Goal: Book appointment/travel/reservation

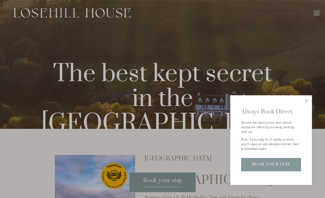
click at [270, 165] on link "Book Your Stay" at bounding box center [271, 164] width 60 height 13
click at [301, 102] on link "Close" at bounding box center [306, 101] width 10 height 10
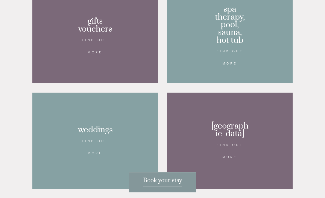
scroll to position [433, 0]
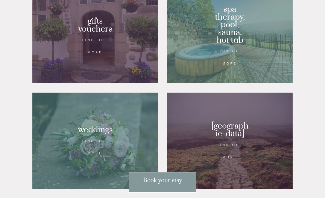
click at [236, 63] on div at bounding box center [229, 35] width 125 height 94
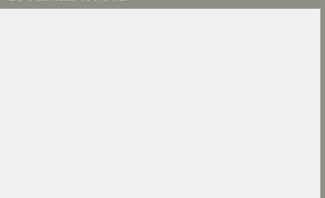
scroll to position [0, 5]
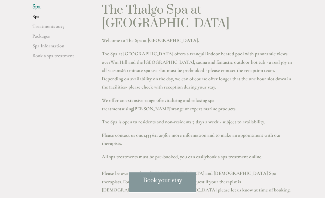
scroll to position [151, 0]
click at [44, 43] on link "Packages" at bounding box center [58, 38] width 52 height 10
